Goal: Information Seeking & Learning: Find specific fact

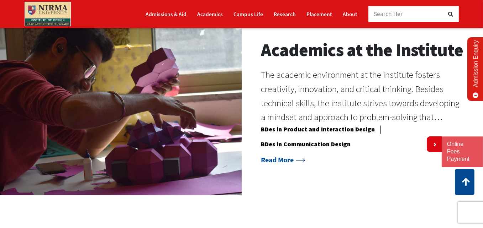
scroll to position [545, 0]
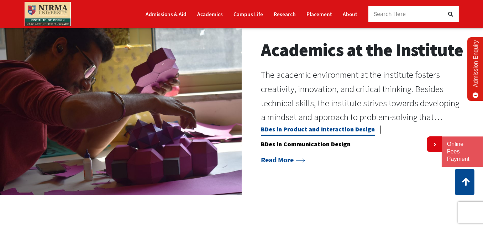
click at [319, 136] on link "BDes in Product and Interaction Design" at bounding box center [318, 131] width 114 height 11
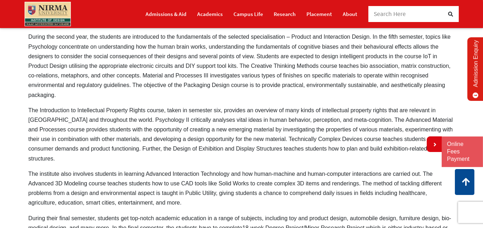
scroll to position [373, 0]
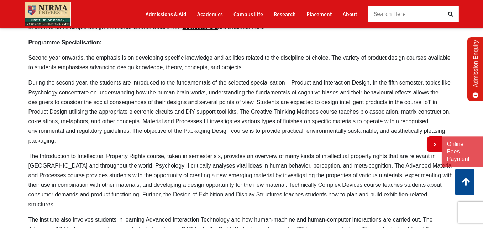
click at [396, 16] on span "Search Here" at bounding box center [390, 14] width 32 height 8
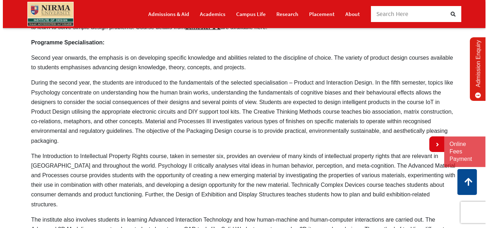
scroll to position [0, 0]
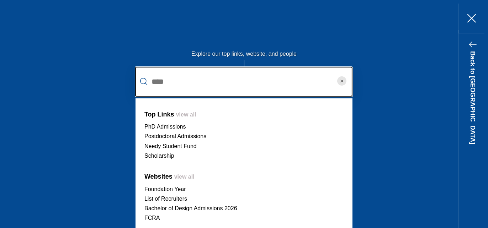
type input "****"
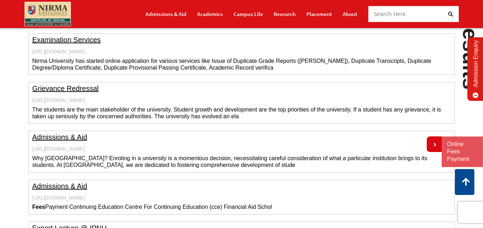
scroll to position [361, 0]
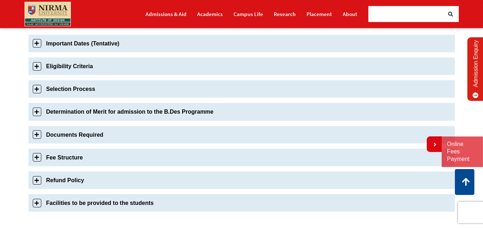
scroll to position [261, 0]
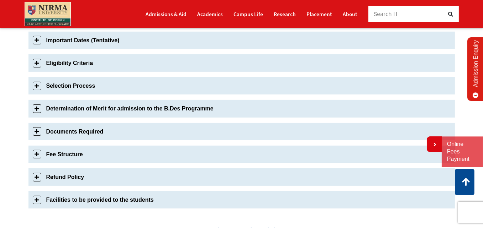
click at [53, 149] on link "Fee Structure" at bounding box center [241, 154] width 426 height 17
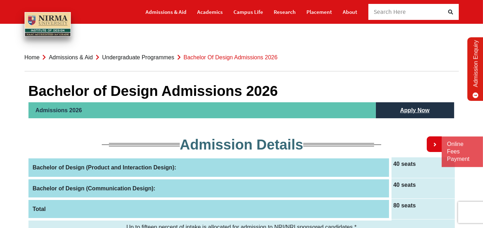
scroll to position [0, 0]
